Goal: Transaction & Acquisition: Download file/media

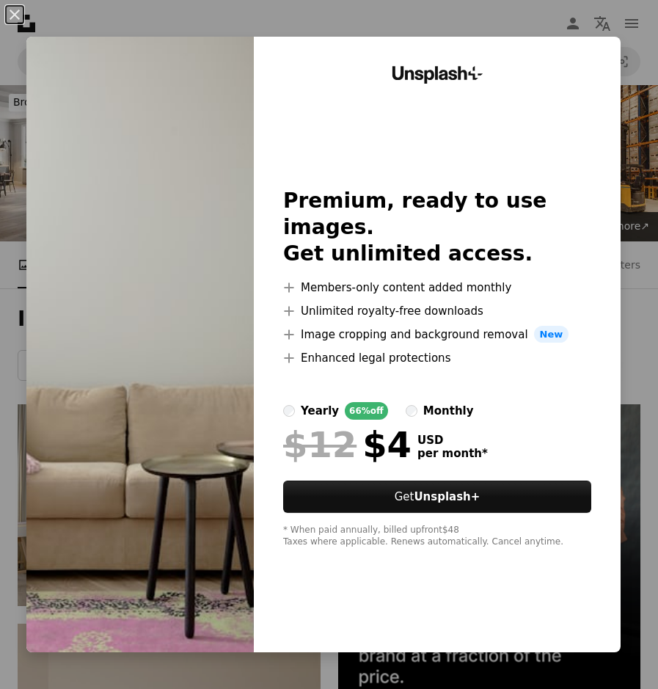
click at [122, 157] on img at bounding box center [139, 344] width 227 height 615
click at [12, 18] on button "An X shape" at bounding box center [15, 15] width 18 height 18
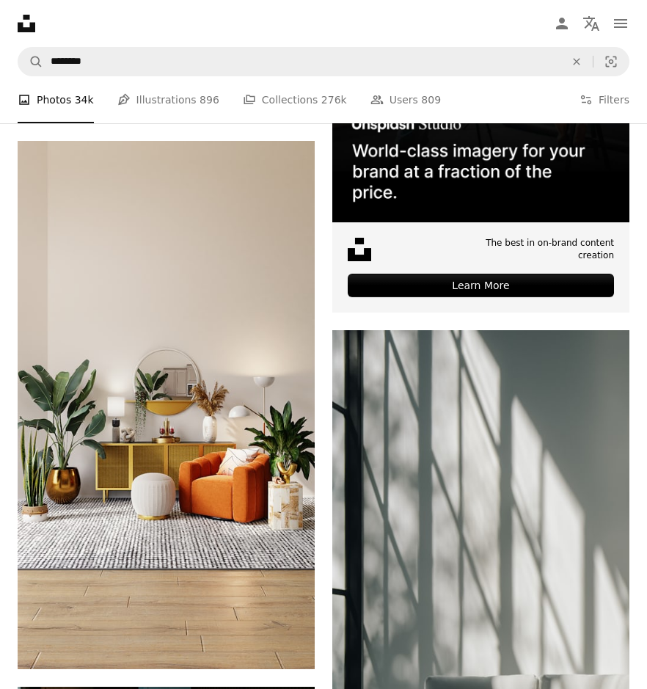
scroll to position [513, 0]
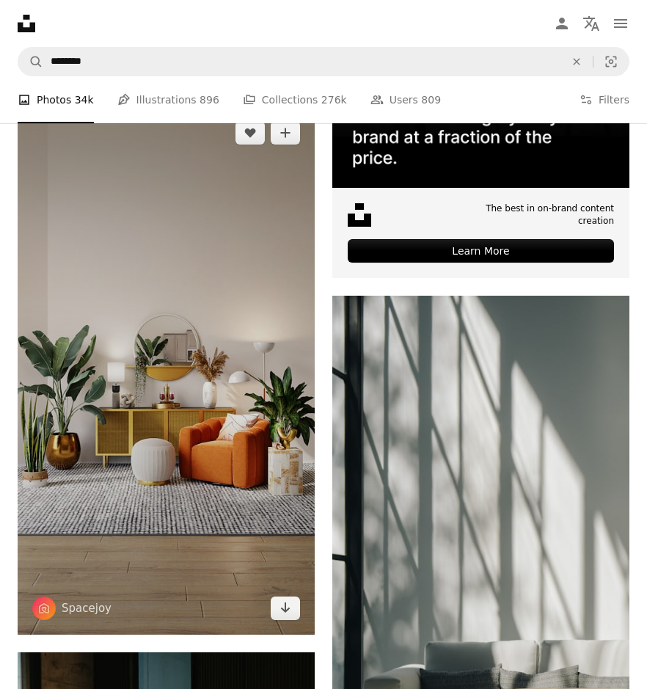
click at [284, 599] on icon "Arrow pointing down" at bounding box center [285, 608] width 12 height 18
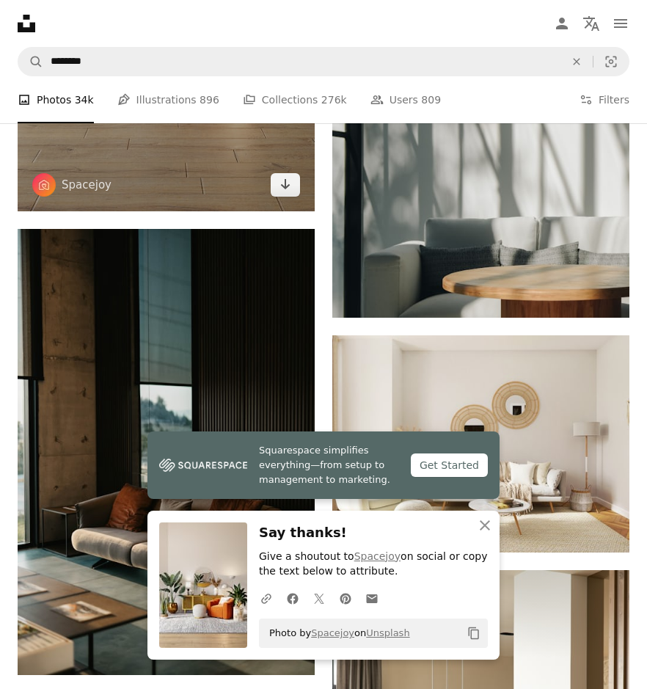
scroll to position [1027, 0]
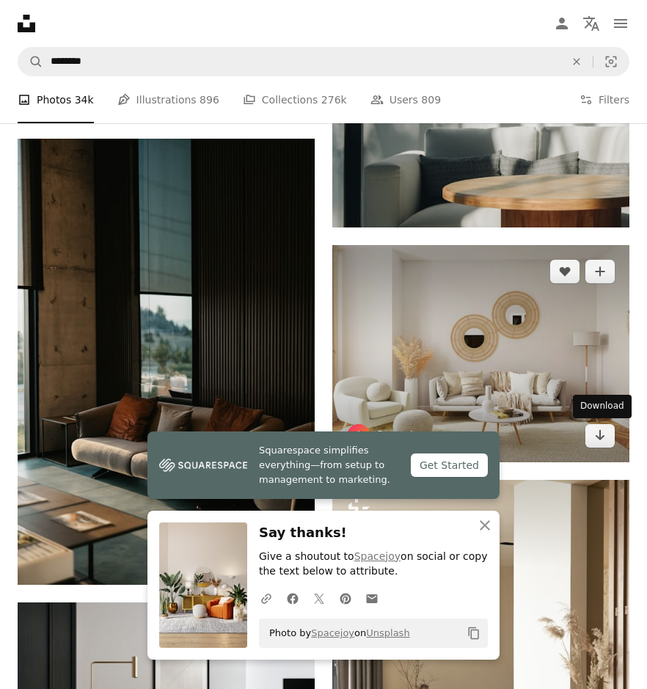
click at [597, 443] on icon "Arrow pointing down" at bounding box center [600, 435] width 12 height 18
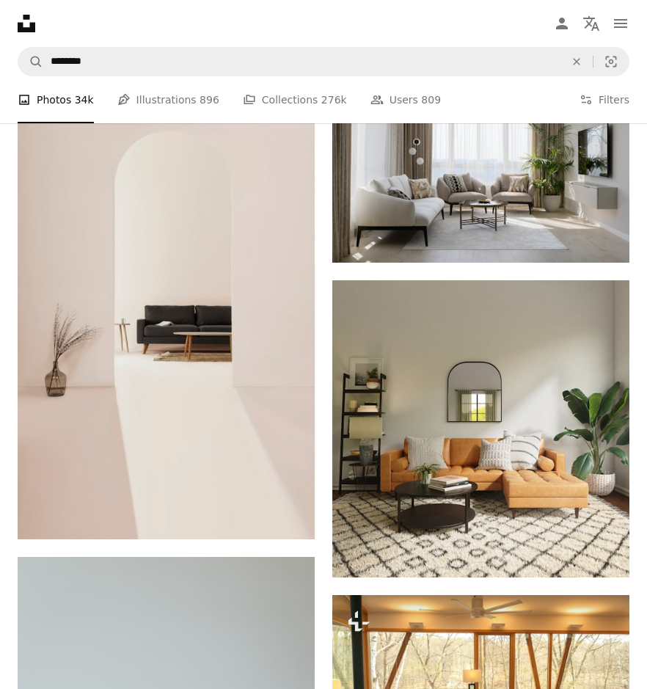
scroll to position [2788, 0]
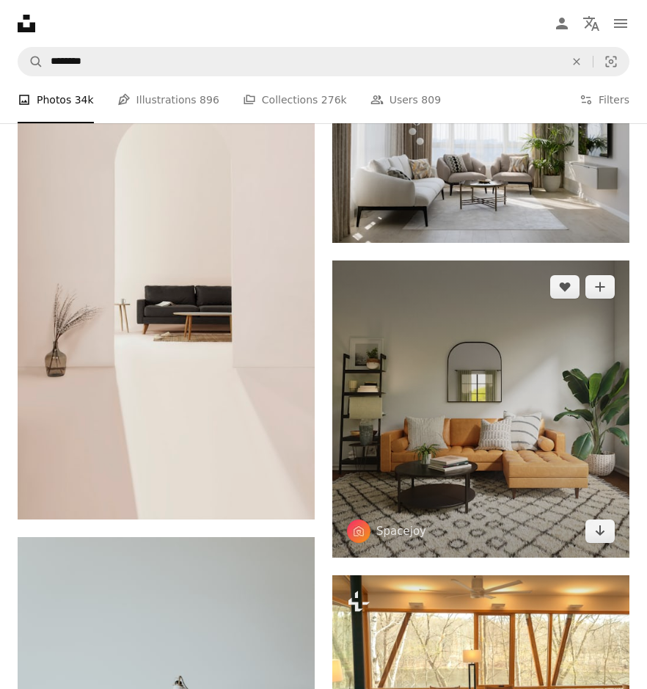
click at [596, 523] on icon "Arrow pointing down" at bounding box center [600, 531] width 12 height 18
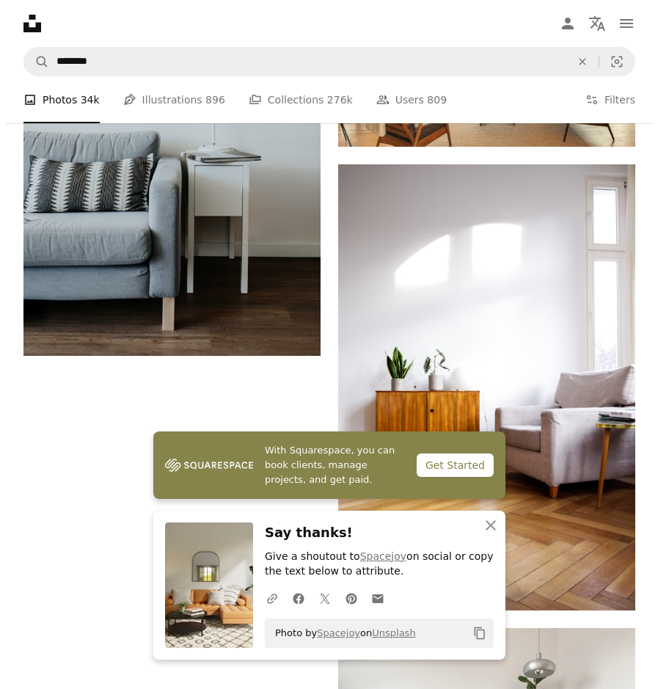
scroll to position [3448, 0]
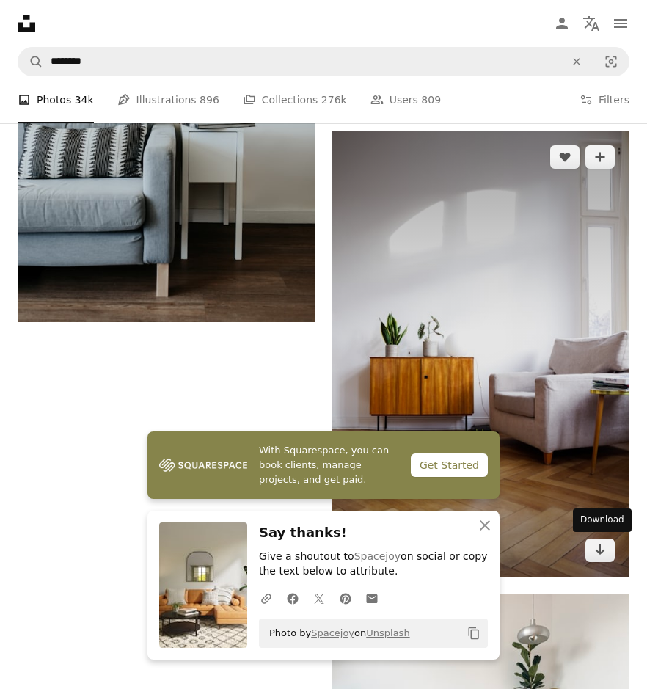
click at [600, 537] on img at bounding box center [480, 354] width 297 height 446
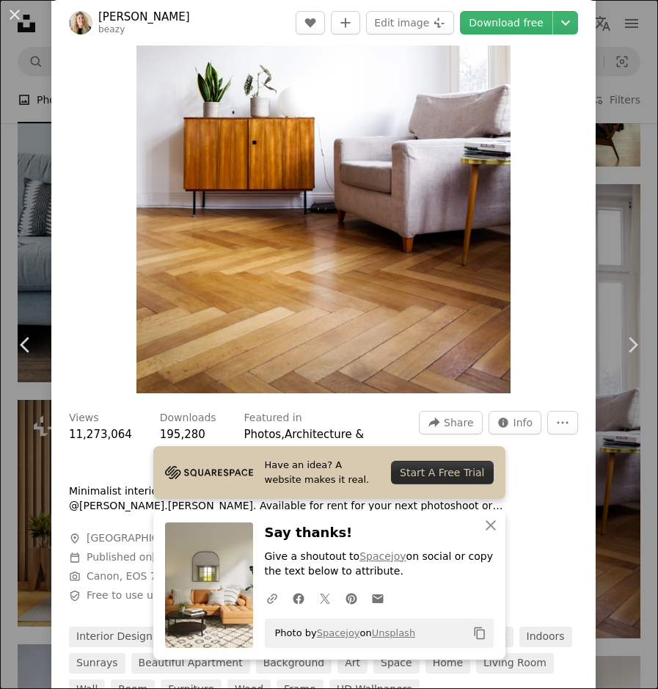
scroll to position [73, 0]
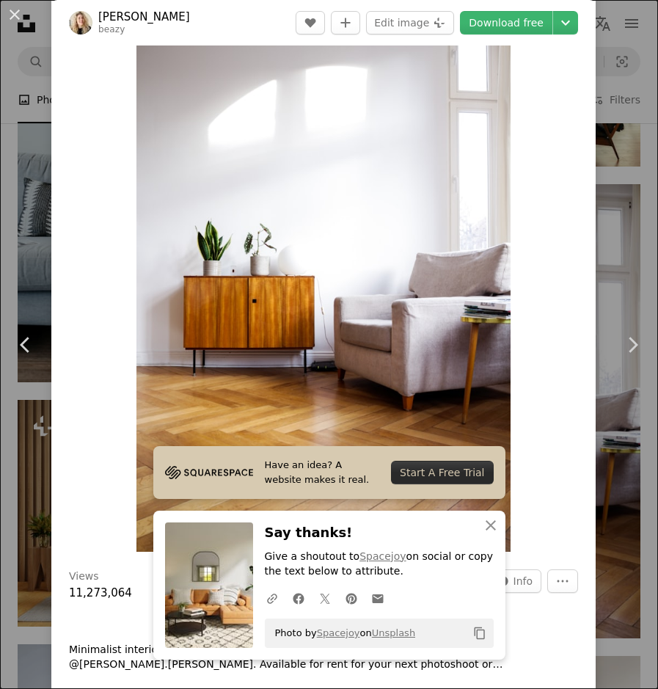
click at [502, 18] on link "Download free" at bounding box center [506, 22] width 92 height 23
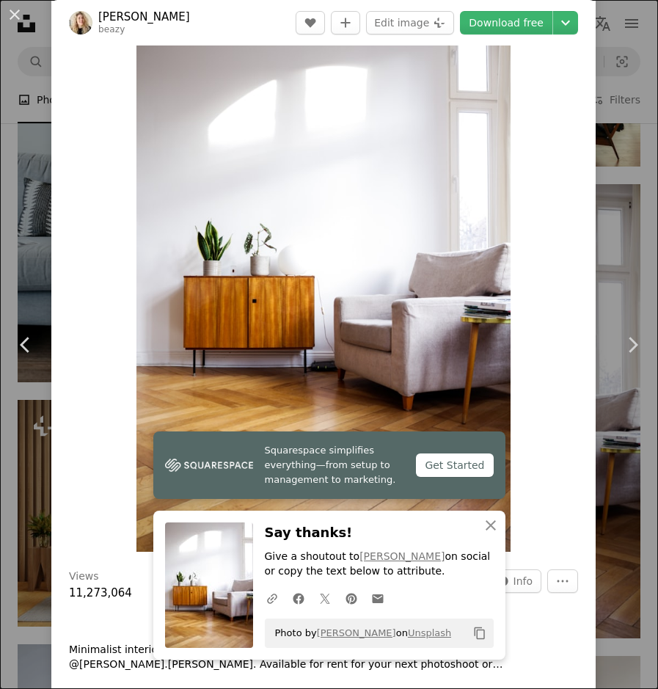
click at [197, 17] on header "[PERSON_NAME] A heart A plus sign Edit image Plus sign for Unsplash+ Download f…" at bounding box center [323, 22] width 544 height 45
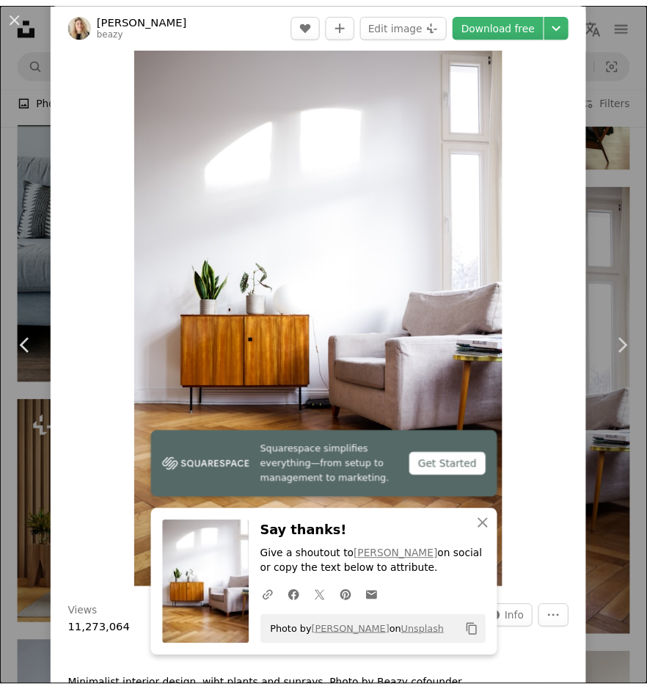
scroll to position [0, 0]
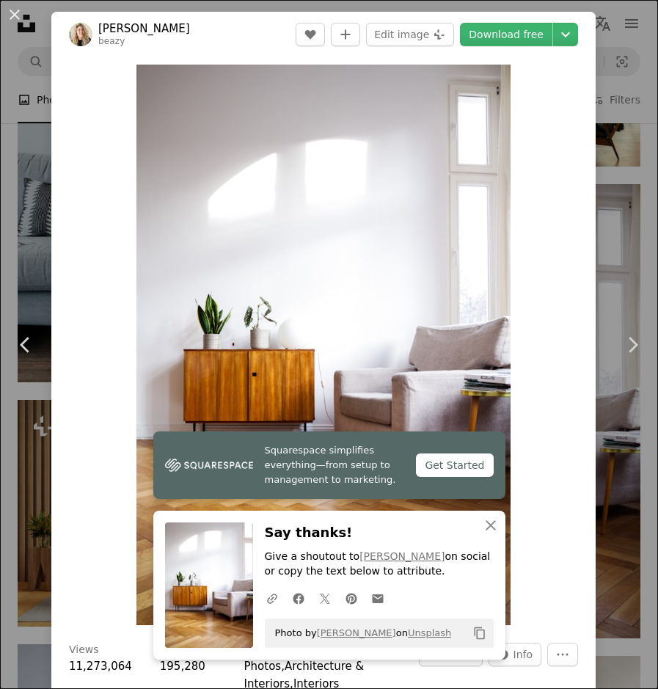
click at [15, 17] on button "An X shape" at bounding box center [15, 15] width 18 height 18
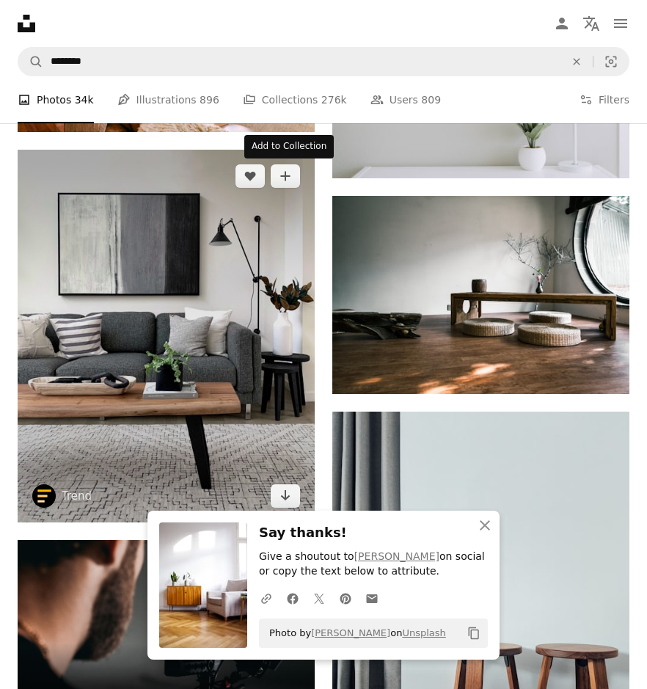
scroll to position [4328, 0]
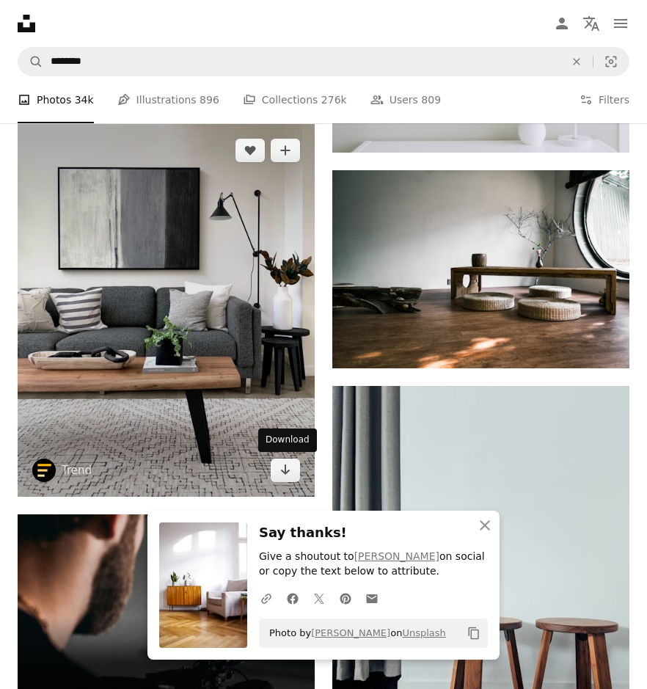
click at [282, 471] on icon "Download" at bounding box center [286, 469] width 10 height 10
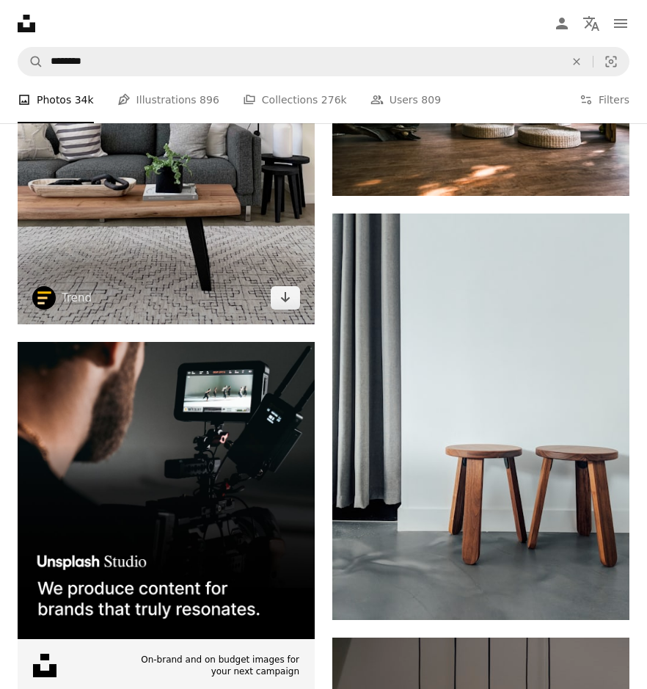
scroll to position [4475, 0]
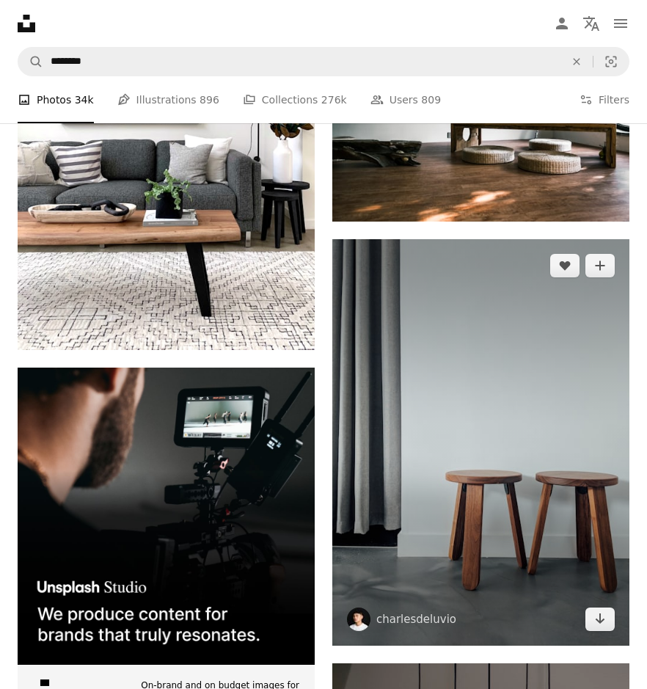
click at [588, 616] on link "Arrow pointing down" at bounding box center [599, 618] width 29 height 23
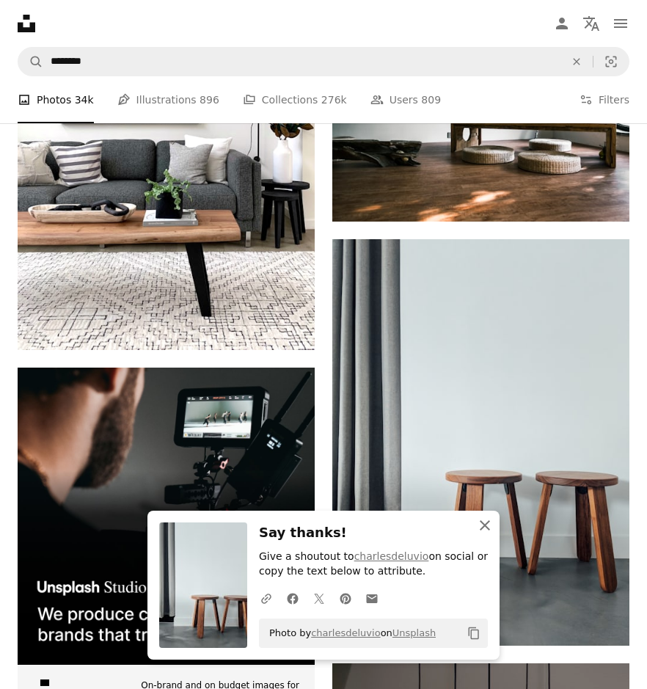
click at [489, 531] on icon "An X shape" at bounding box center [485, 525] width 18 height 18
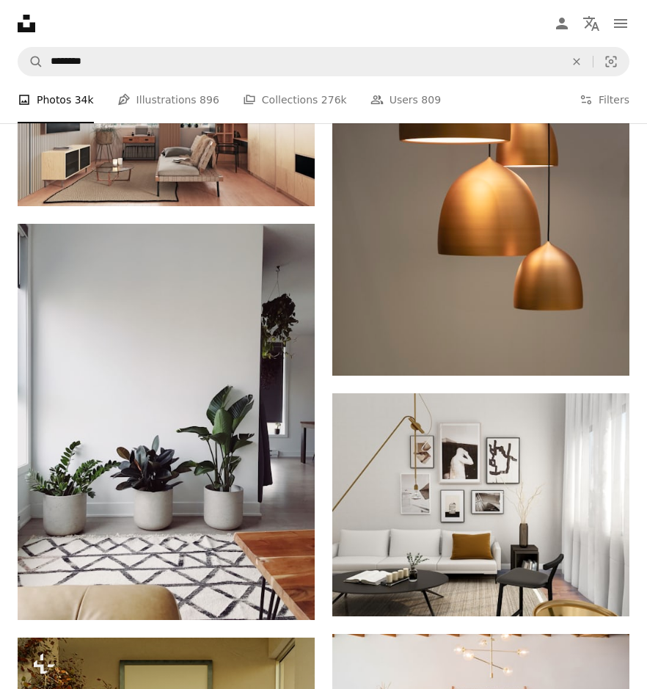
scroll to position [5282, 0]
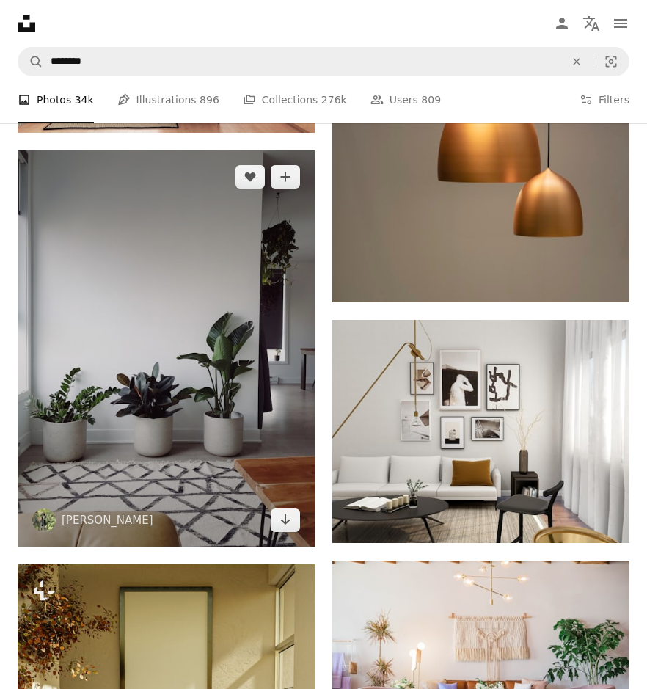
click at [285, 527] on icon "Arrow pointing down" at bounding box center [285, 520] width 12 height 18
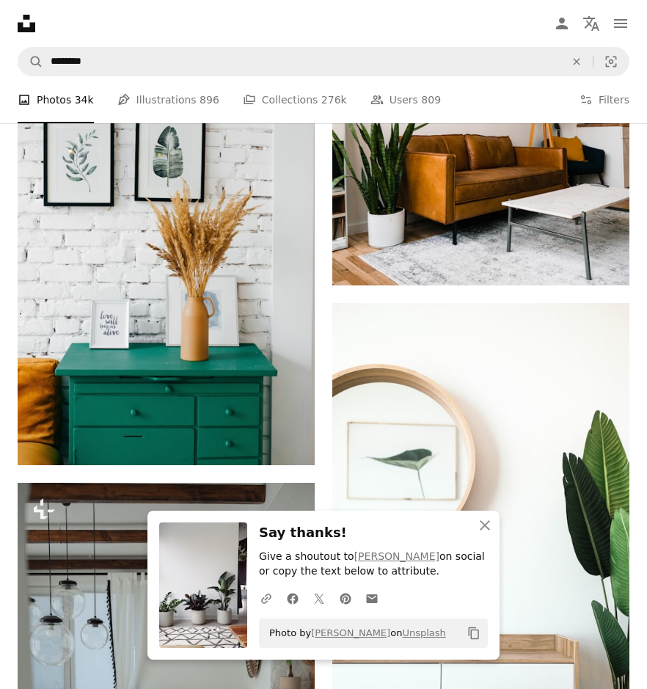
scroll to position [6235, 0]
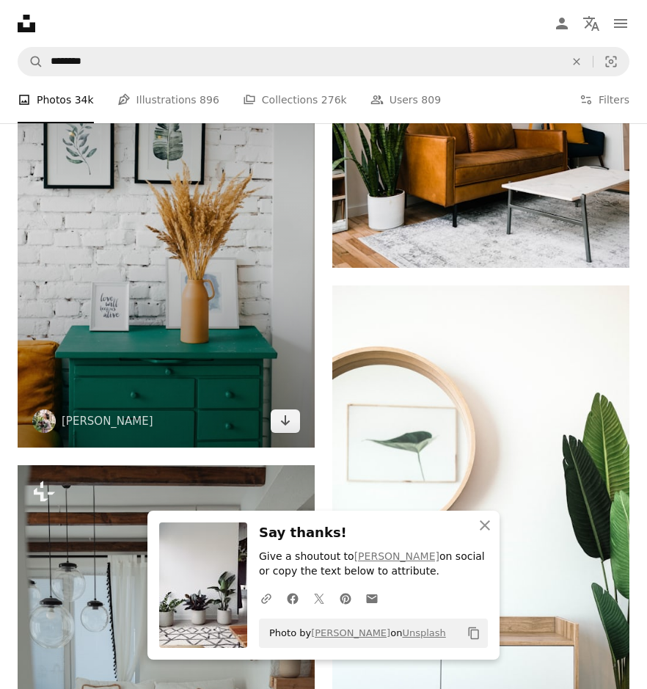
click at [292, 424] on link "Arrow pointing down" at bounding box center [285, 420] width 29 height 23
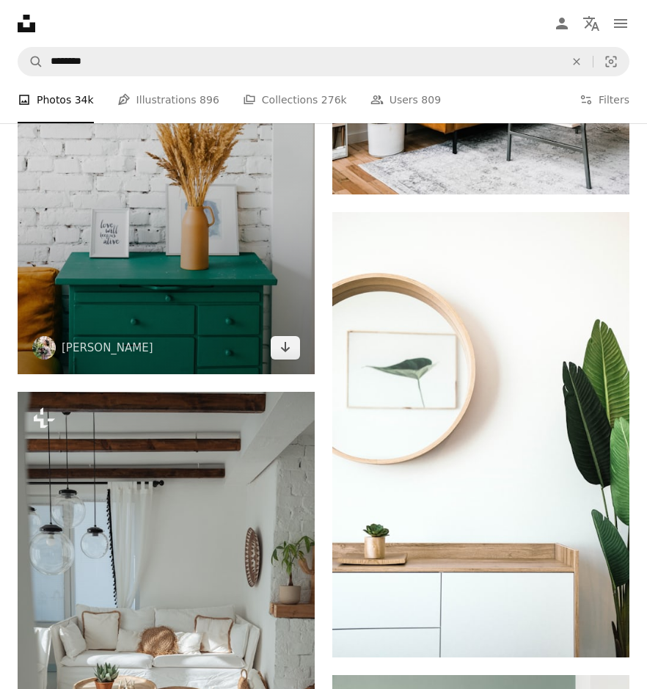
scroll to position [6382, 0]
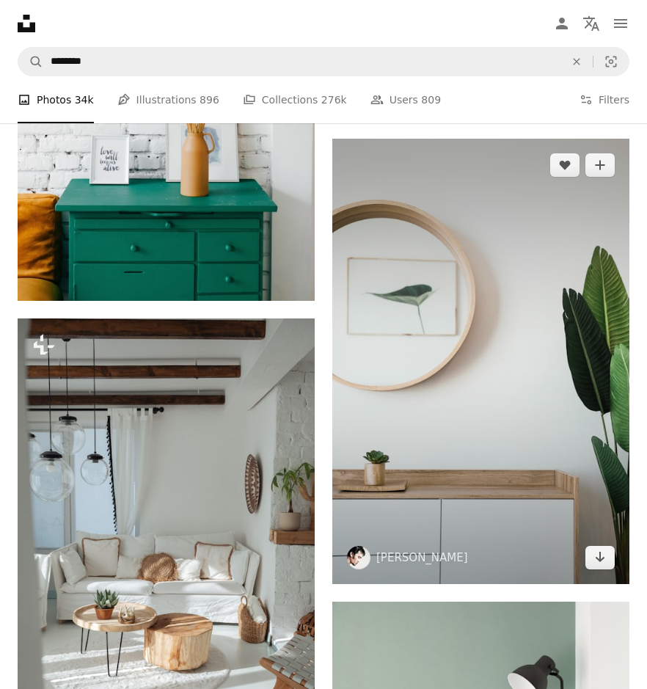
click at [593, 550] on link "Arrow pointing down" at bounding box center [599, 557] width 29 height 23
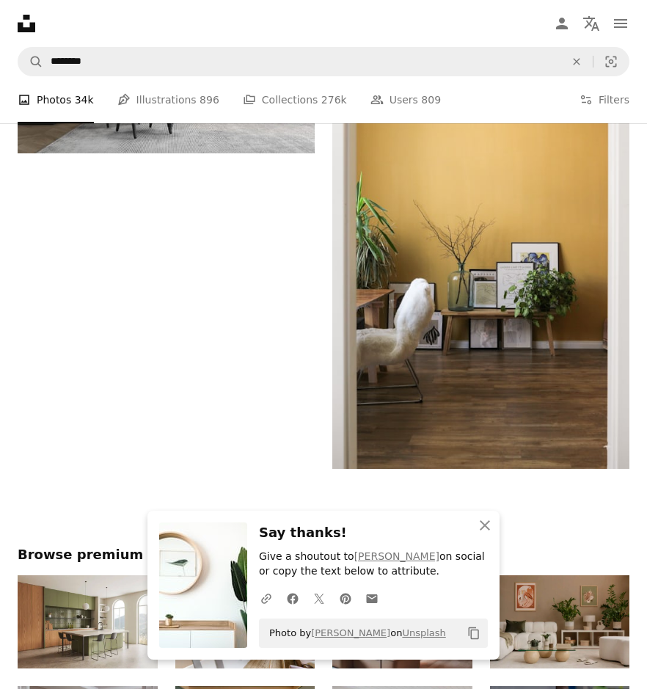
scroll to position [7189, 0]
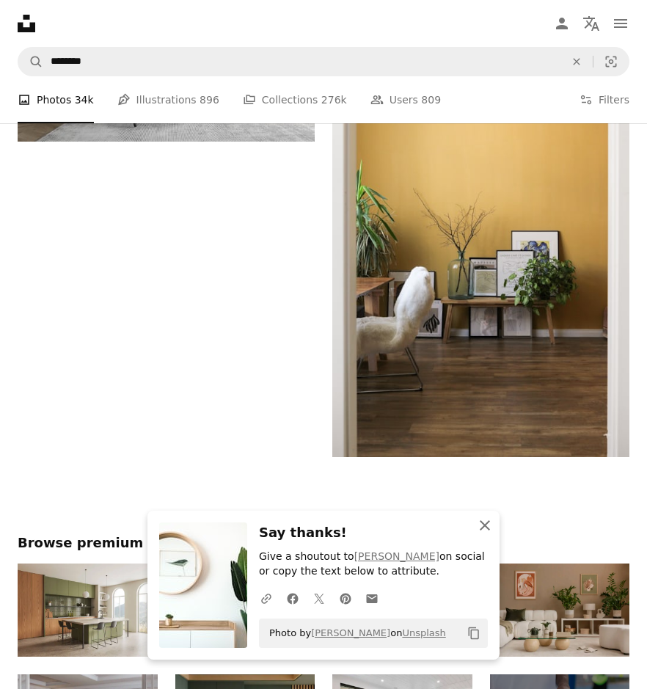
click at [480, 517] on icon "An X shape" at bounding box center [485, 525] width 18 height 18
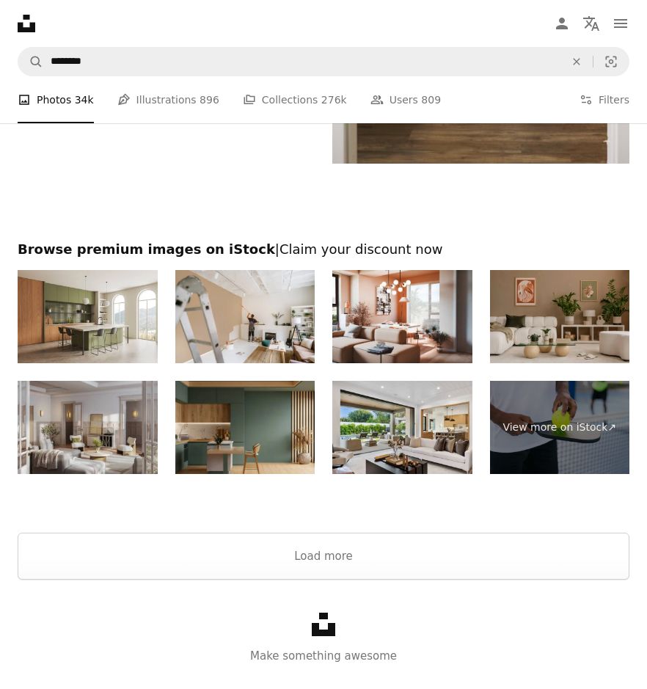
scroll to position [7490, 0]
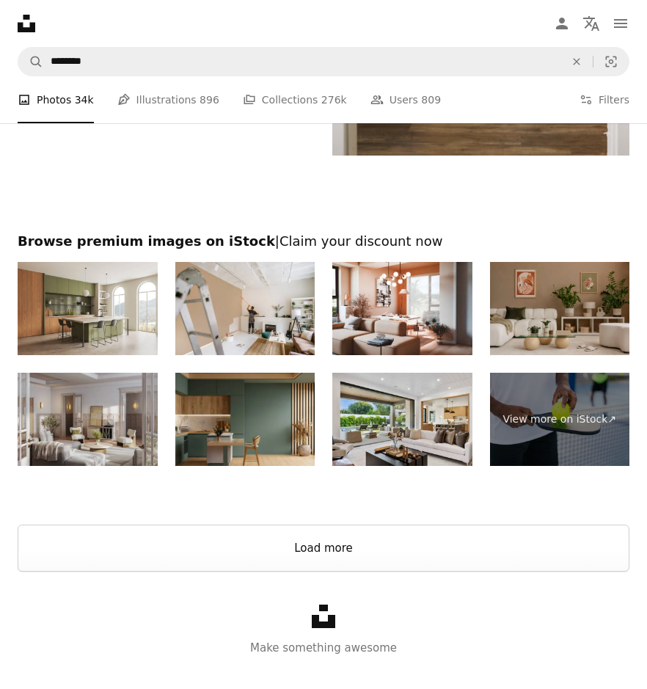
click at [343, 549] on button "Load more" at bounding box center [324, 547] width 612 height 47
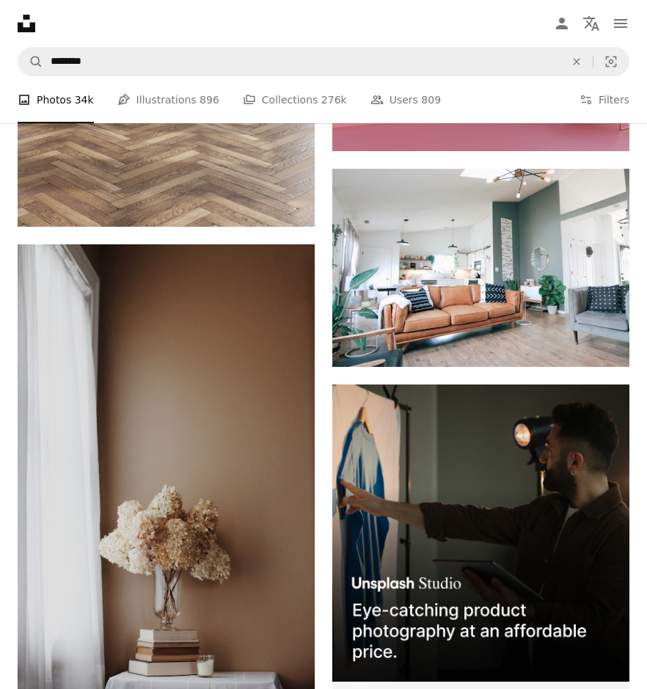
scroll to position [8371, 0]
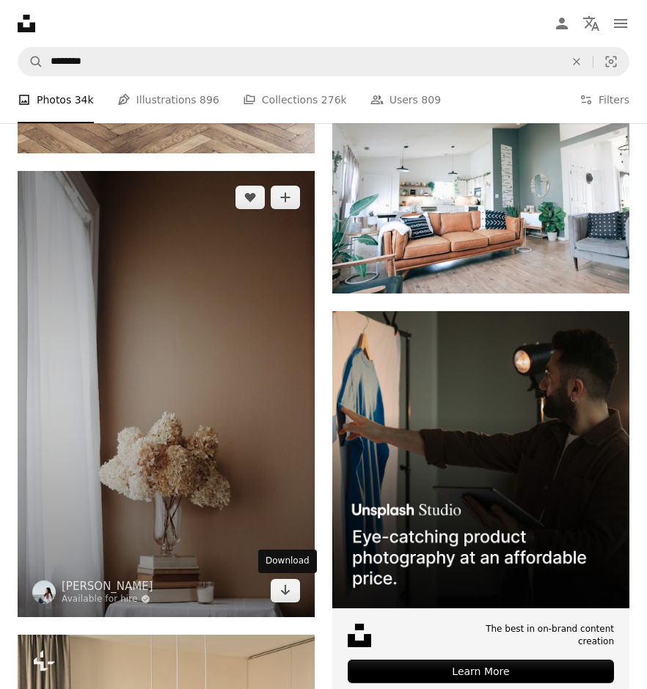
click at [296, 598] on link "Arrow pointing down" at bounding box center [285, 590] width 29 height 23
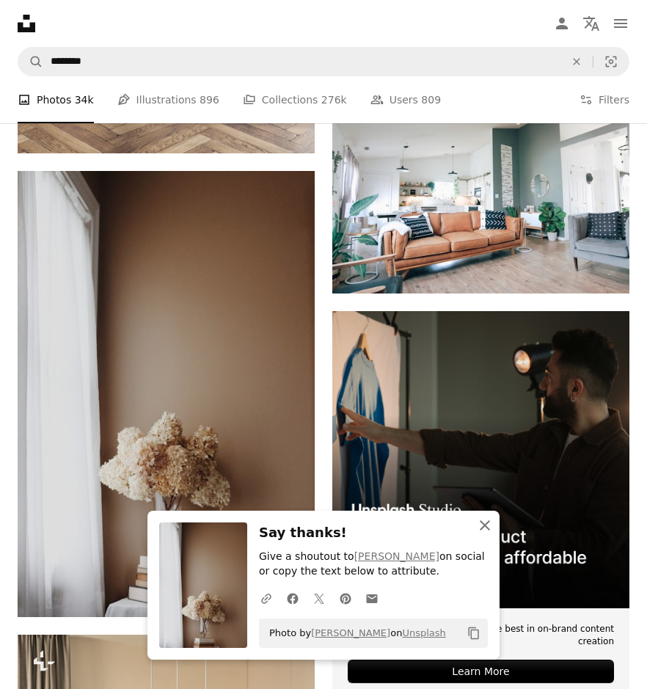
click at [485, 524] on icon "An X shape" at bounding box center [485, 525] width 18 height 18
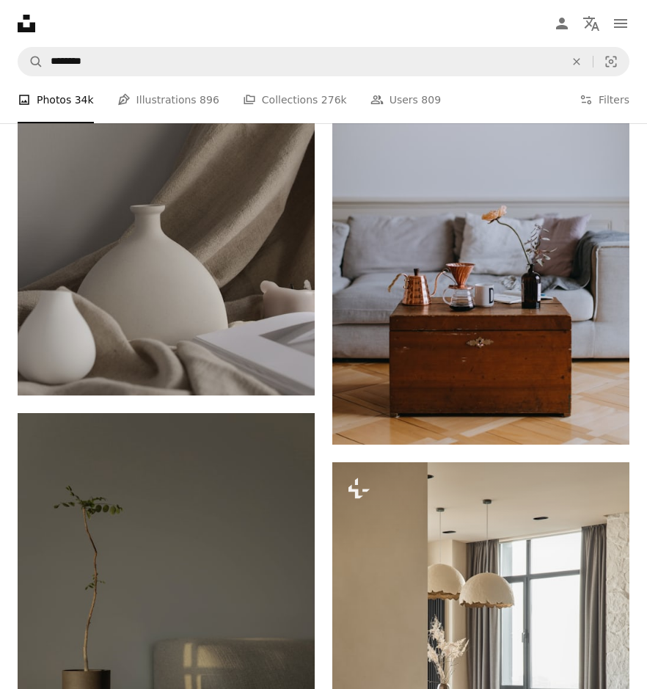
scroll to position [12039, 0]
